Goal: Transaction & Acquisition: Purchase product/service

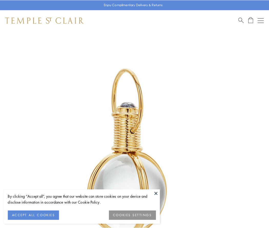
scroll to position [134, 0]
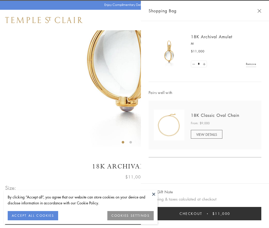
click at [205, 213] on button "Checkout $11,000" at bounding box center [205, 213] width 113 height 13
